Goal: Task Accomplishment & Management: Use online tool/utility

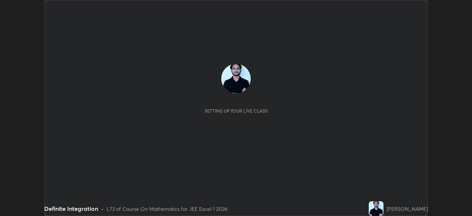
scroll to position [216, 472]
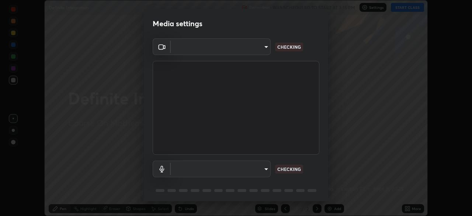
type input "fdf0122543ae5d46c2f8875dbcba14bf7011b669d8ae203f8d69d65b20255b81"
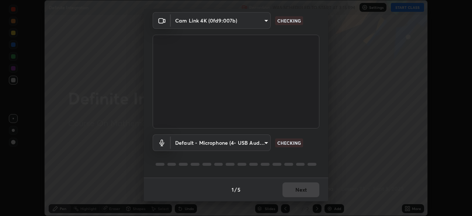
click at [265, 143] on body "Erase all Definite Integration Recording WAS SCHEDULED TO START AT 3:15 PM Sett…" at bounding box center [236, 108] width 472 height 216
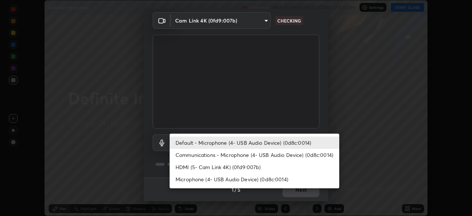
click at [252, 153] on li "Communications - Microphone (4- USB Audio Device) (0d8c:0014)" at bounding box center [255, 155] width 170 height 12
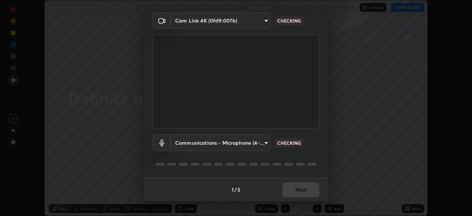
click at [251, 145] on body "Erase all Definite Integration Recording WAS SCHEDULED TO START AT 3:15 PM Sett…" at bounding box center [236, 108] width 472 height 216
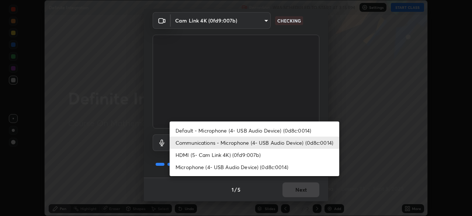
click at [261, 131] on li "Default - Microphone (4- USB Audio Device) (0d8c:0014)" at bounding box center [255, 130] width 170 height 12
type input "default"
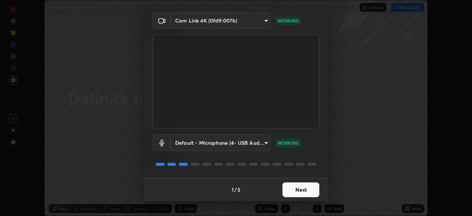
click at [303, 190] on button "Next" at bounding box center [300, 189] width 37 height 15
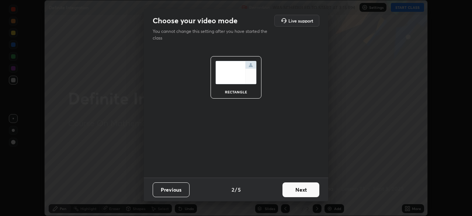
scroll to position [0, 0]
click at [304, 192] on button "Next" at bounding box center [300, 189] width 37 height 15
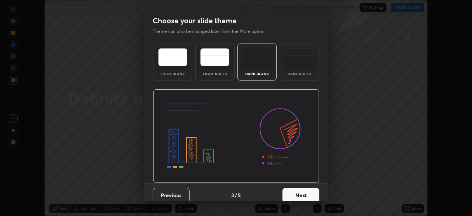
click at [309, 191] on button "Next" at bounding box center [300, 195] width 37 height 15
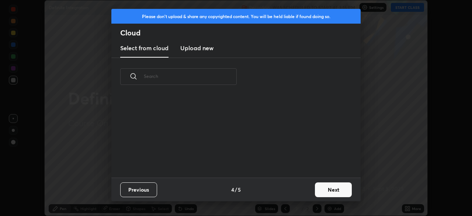
click at [316, 193] on button "Next" at bounding box center [333, 189] width 37 height 15
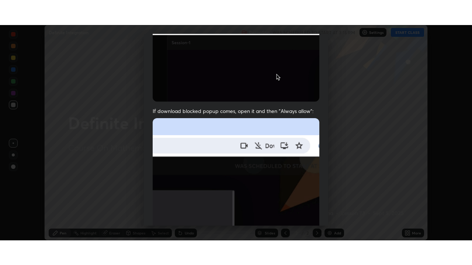
scroll to position [177, 0]
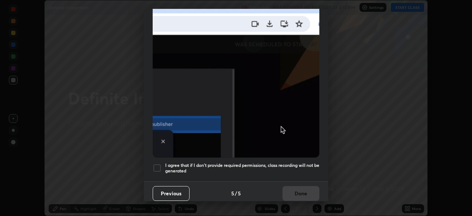
click at [296, 167] on h5 "I agree that if I don't provide required permissions, class recording will not …" at bounding box center [242, 167] width 154 height 11
click at [302, 191] on button "Done" at bounding box center [300, 193] width 37 height 15
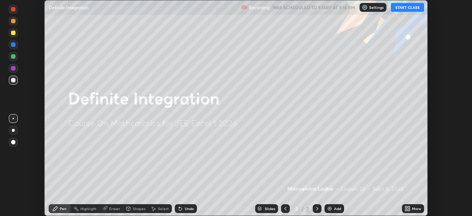
click at [410, 206] on icon at bounding box center [409, 207] width 2 height 2
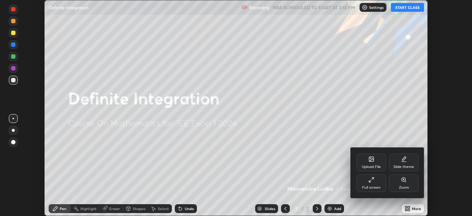
click at [362, 185] on div "Full screen" at bounding box center [371, 183] width 29 height 18
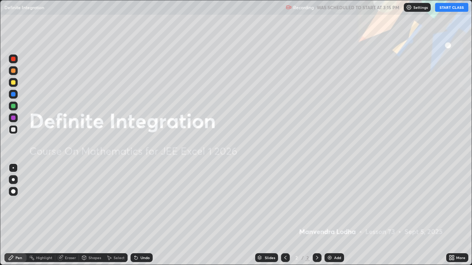
scroll to position [265, 472]
click at [448, 10] on button "START CLASS" at bounding box center [451, 7] width 33 height 9
click at [334, 215] on div "Add" at bounding box center [337, 258] width 7 height 4
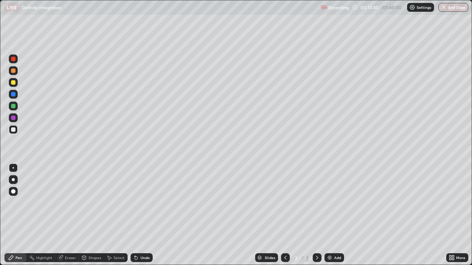
click at [17, 83] on div at bounding box center [13, 82] width 9 height 9
click at [16, 130] on div at bounding box center [13, 129] width 9 height 9
click at [16, 131] on div at bounding box center [13, 129] width 9 height 9
click at [457, 9] on button "End Class" at bounding box center [453, 7] width 30 height 9
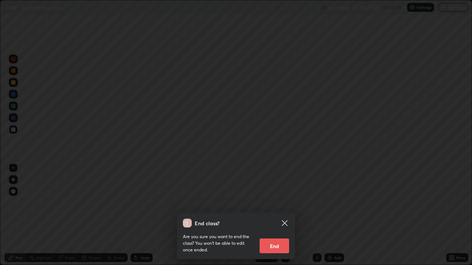
click at [274, 215] on button "End" at bounding box center [274, 246] width 29 height 15
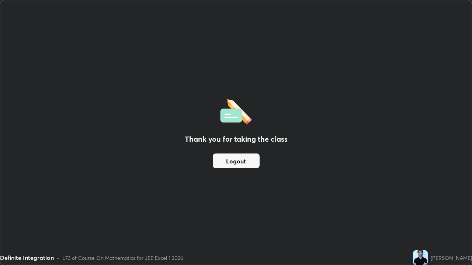
click at [227, 158] on button "Logout" at bounding box center [236, 161] width 47 height 15
